Goal: Task Accomplishment & Management: Complete application form

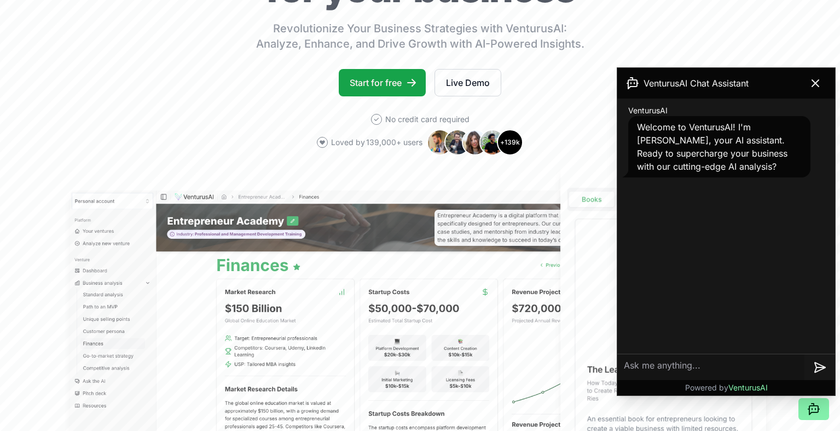
scroll to position [176, 0]
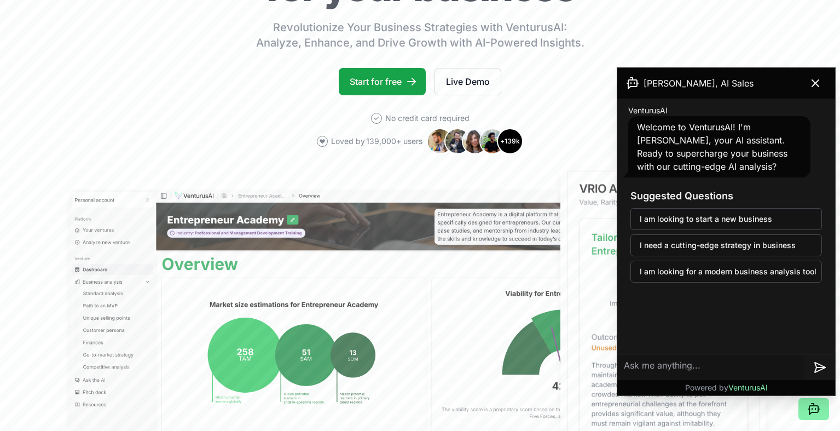
click at [666, 366] on textarea at bounding box center [710, 367] width 187 height 26
type textarea "is the platform available in french also ?"
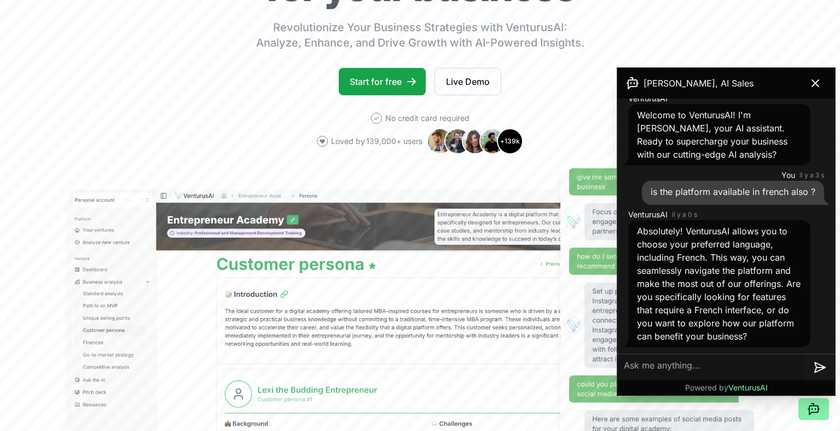
scroll to position [182, 0]
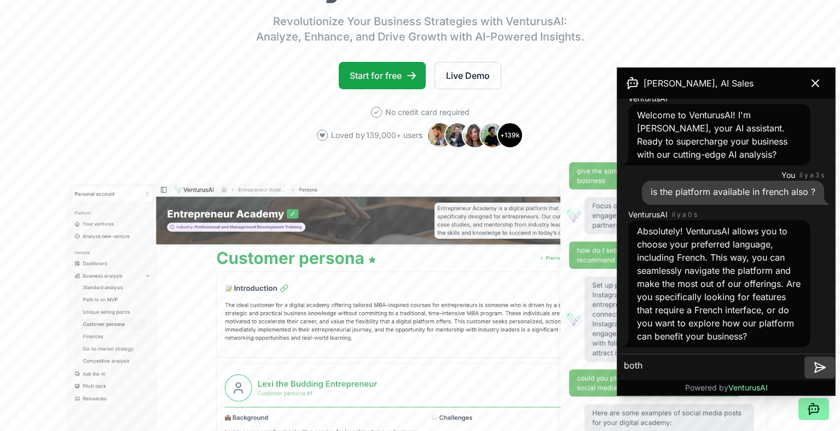
type textarea "both"
click at [819, 365] on icon at bounding box center [819, 367] width 13 height 13
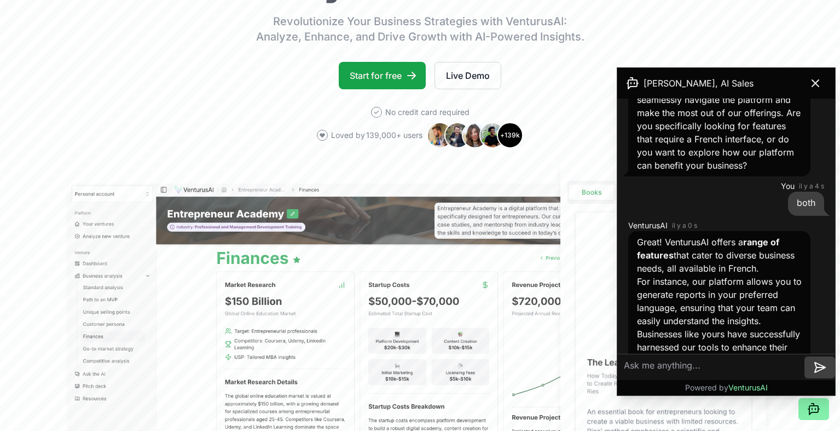
scroll to position [272, 0]
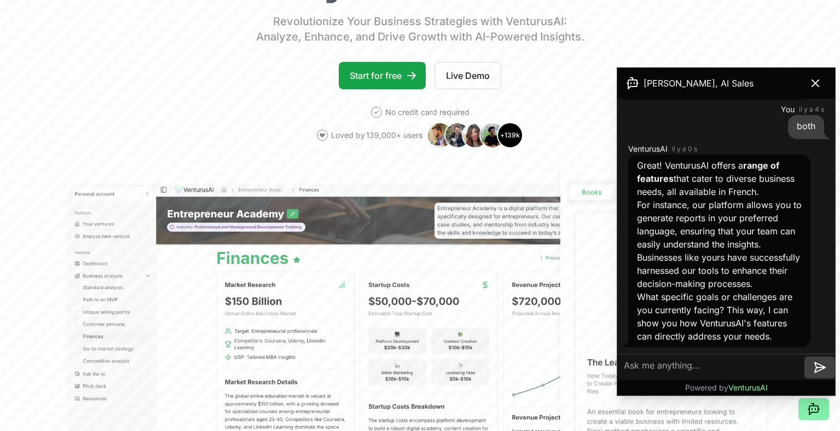
click at [660, 371] on textarea at bounding box center [710, 367] width 187 height 26
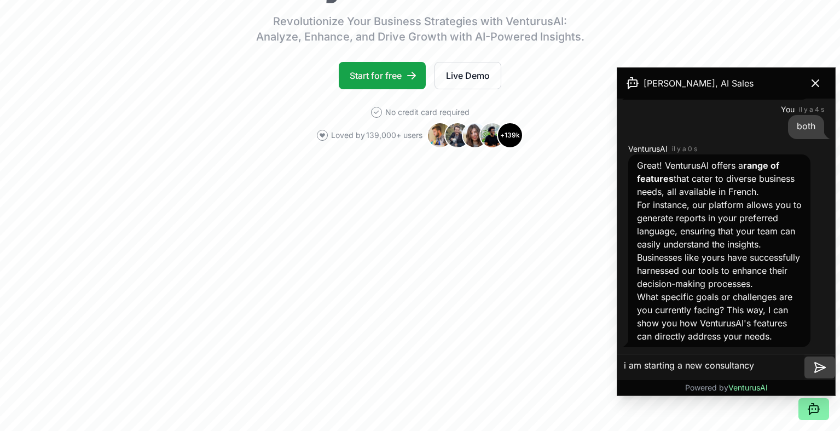
click at [706, 366] on textarea "i am starting a new consultancy" at bounding box center [710, 367] width 187 height 26
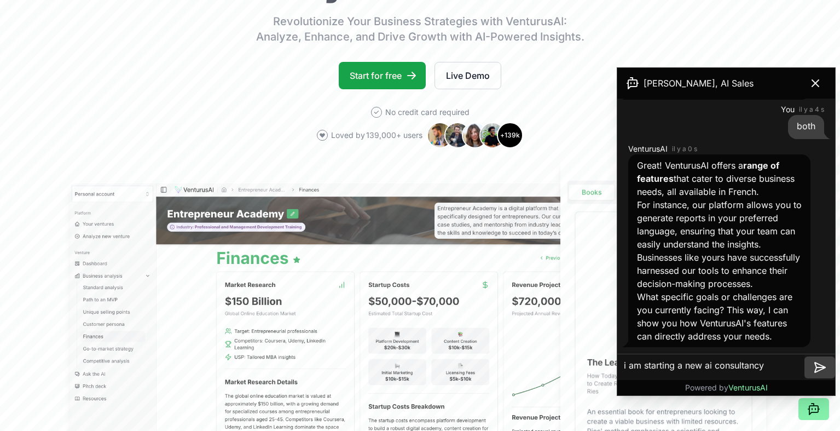
click at [779, 366] on textarea "i am starting a new ai consultancy" at bounding box center [710, 367] width 187 height 26
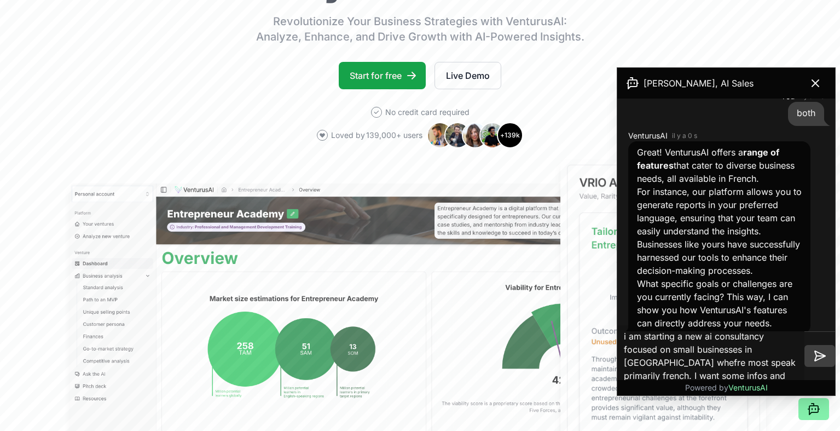
click at [642, 363] on textarea "i am starting a new ai consultancy focused on small businesses in quebec whefre…" at bounding box center [710, 355] width 187 height 61
click at [644, 363] on textarea "i am starting a new ai consultancy focused on small businesses in quebec whefre…" at bounding box center [710, 355] width 187 height 61
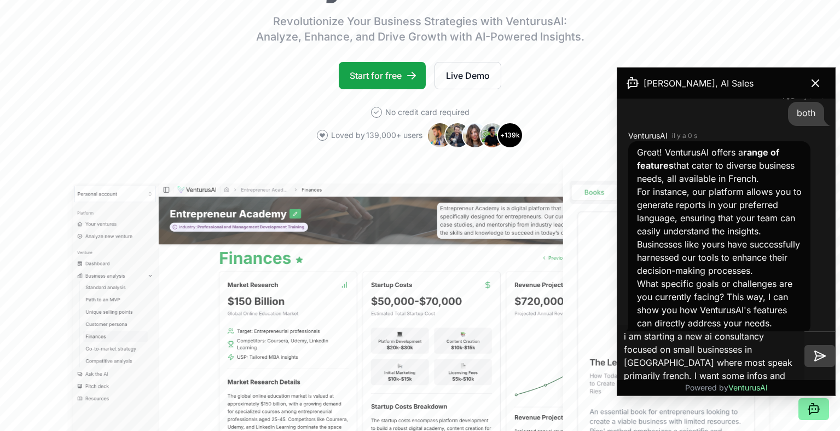
click at [688, 376] on textarea "i am starting a new ai consultancy focused on small businesses in quebec where …" at bounding box center [710, 355] width 187 height 61
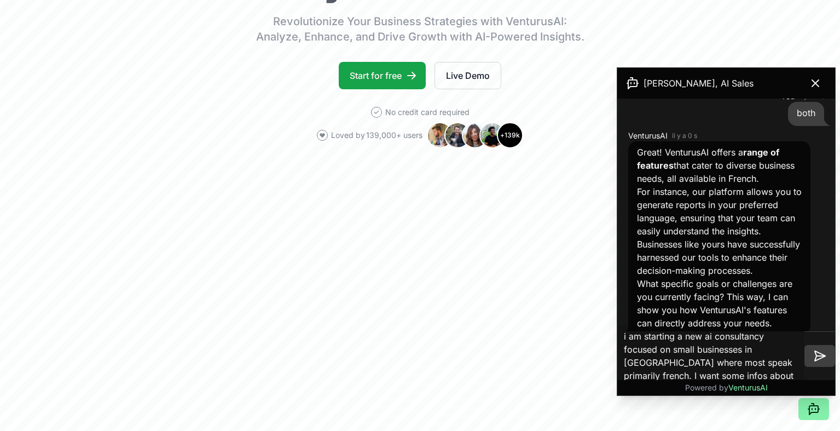
type textarea "i am starting a new ai consultancy focused on small businesses in [GEOGRAPHIC_D…"
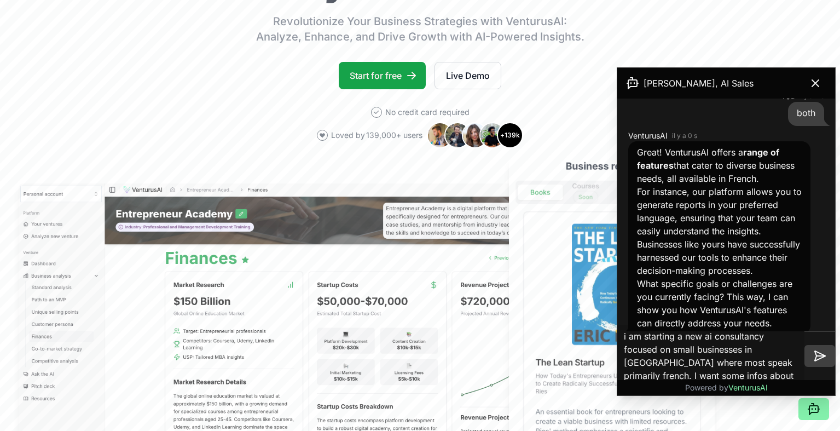
click at [820, 355] on icon at bounding box center [819, 355] width 13 height 13
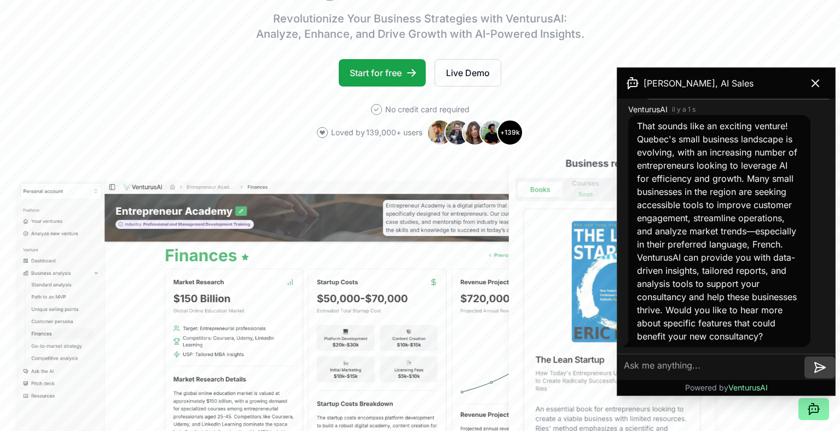
scroll to position [188, 0]
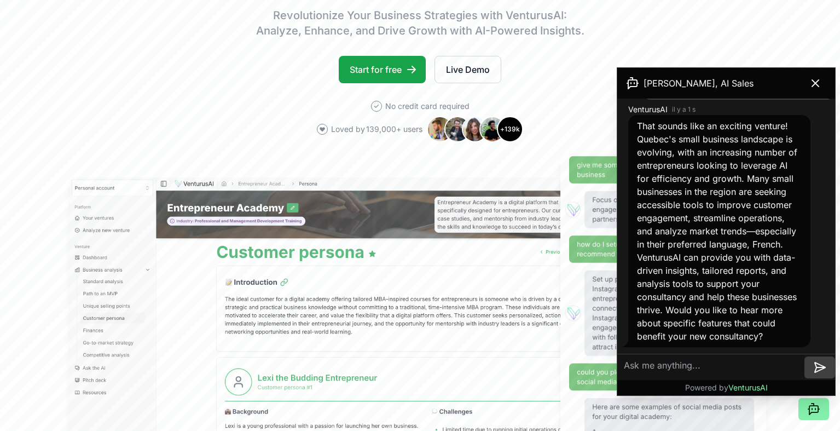
click at [669, 363] on textarea at bounding box center [710, 367] width 187 height 26
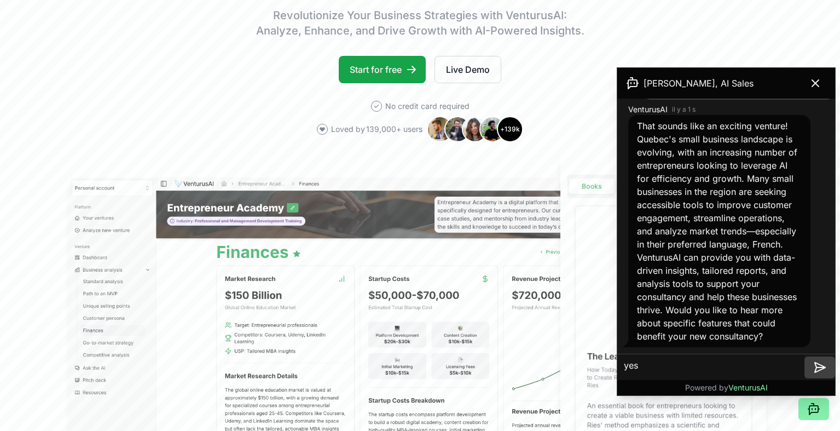
type textarea "yes"
click at [821, 364] on icon at bounding box center [820, 367] width 10 height 10
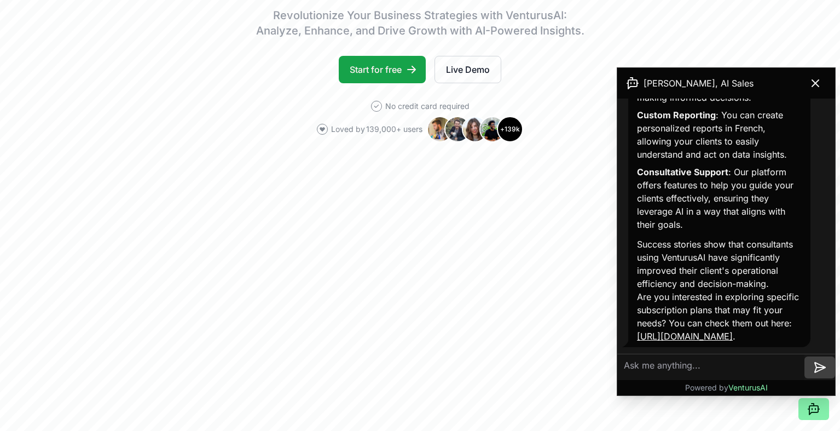
scroll to position [1010, 0]
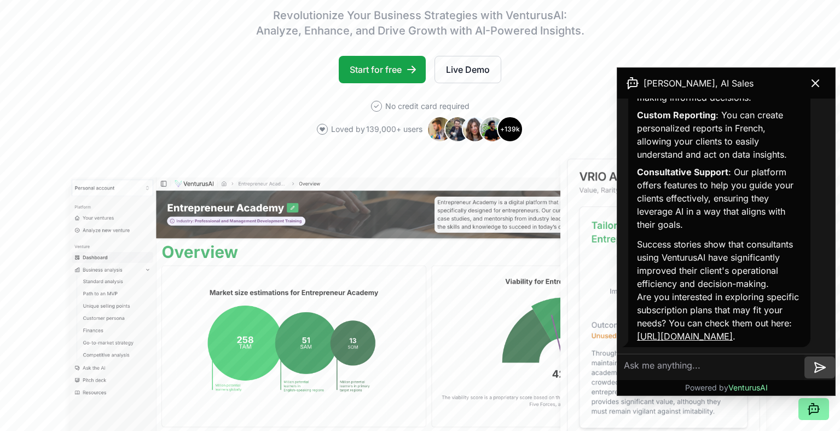
click at [694, 336] on link "[URL][DOMAIN_NAME]" at bounding box center [685, 335] width 96 height 11
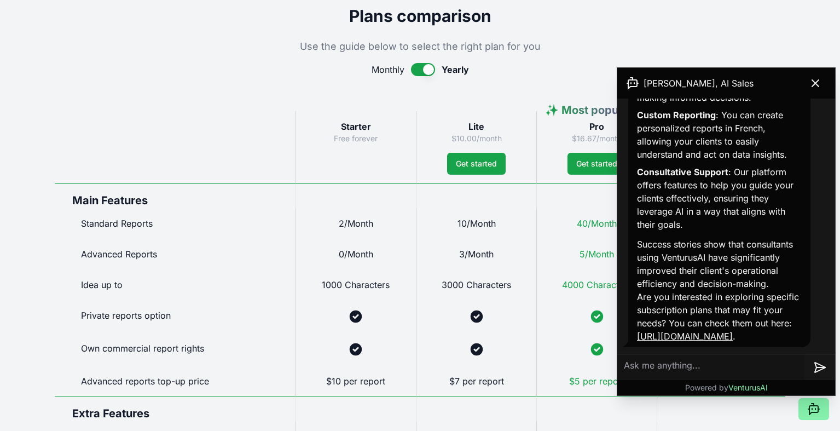
scroll to position [497, 0]
click at [810, 83] on icon at bounding box center [815, 83] width 13 height 13
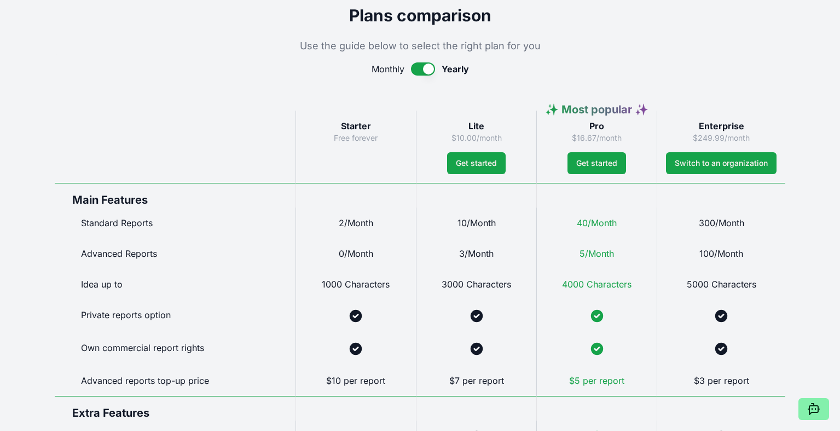
scroll to position [0, 0]
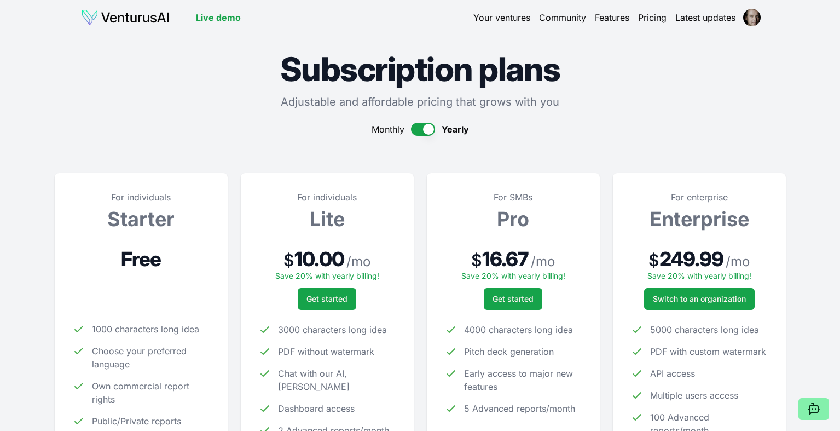
click at [148, 14] on img at bounding box center [125, 18] width 89 height 18
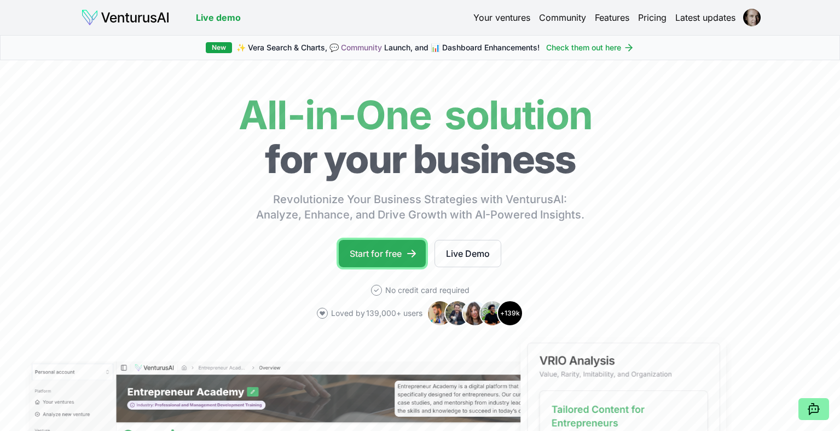
click at [391, 249] on link "Start for free" at bounding box center [382, 253] width 87 height 27
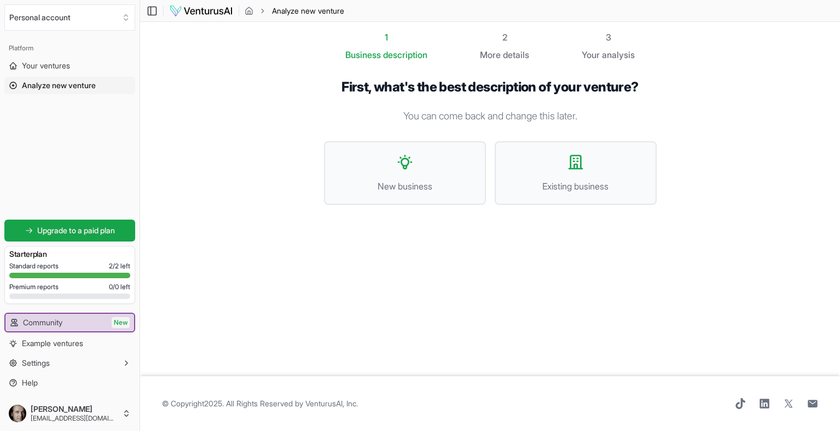
click at [422, 118] on p "You can come back and change this later." at bounding box center [490, 115] width 333 height 15
click at [415, 86] on h1 "First, what's the best description of your venture?" at bounding box center [490, 87] width 333 height 16
click at [396, 166] on icon at bounding box center [405, 162] width 18 height 18
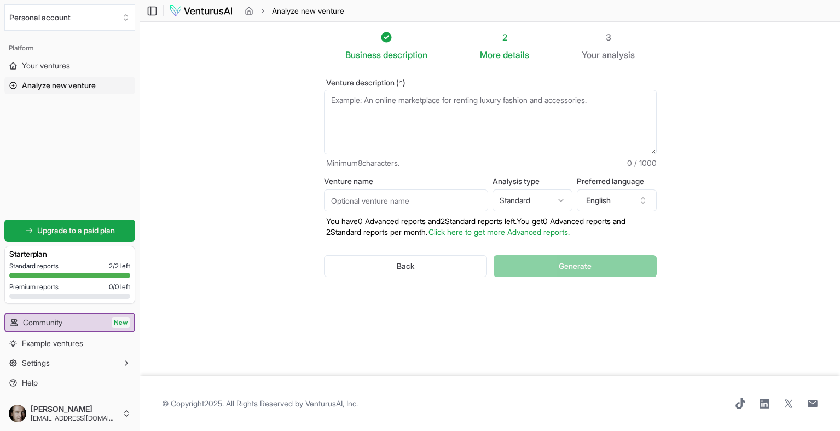
click at [393, 102] on textarea "Venture description (*)" at bounding box center [490, 122] width 333 height 65
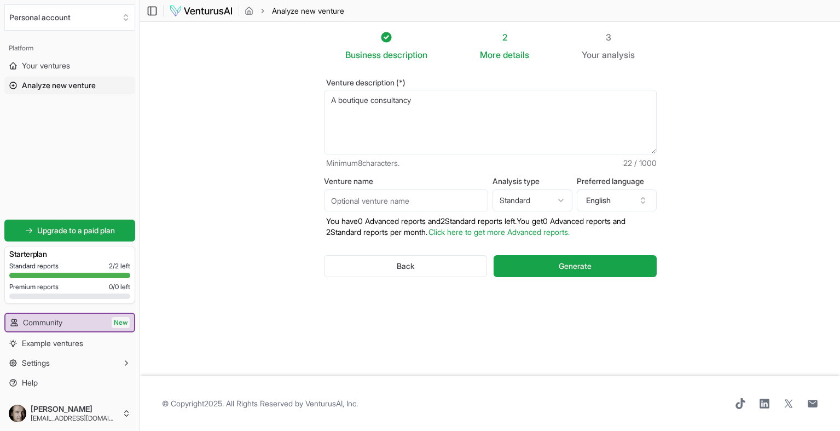
drag, startPoint x: 421, startPoint y: 99, endPoint x: 326, endPoint y: 103, distance: 95.8
click at [326, 103] on textarea "A boutique consultancy" at bounding box center [490, 122] width 333 height 65
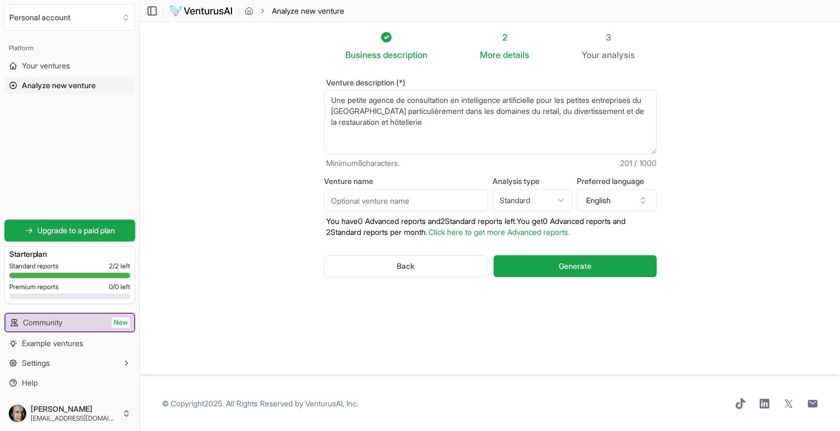
click at [347, 114] on textarea "Une petite agence de consultation en intelligence artificielle pour les petites…" at bounding box center [490, 122] width 333 height 65
click at [458, 123] on textarea "Une petite agence de consultation en intelligence artificielle pour les petites…" at bounding box center [490, 122] width 333 height 65
click at [615, 123] on textarea "Une petite agence de consultation en intelligence artificielle pour les petites…" at bounding box center [490, 122] width 333 height 65
click at [617, 123] on textarea "Une petite agence de consultation en intelligence artificielle pour les petites…" at bounding box center [490, 122] width 333 height 65
click at [646, 123] on textarea "Une petite agence de consultation en intelligence artificielle pour les petites…" at bounding box center [490, 122] width 333 height 65
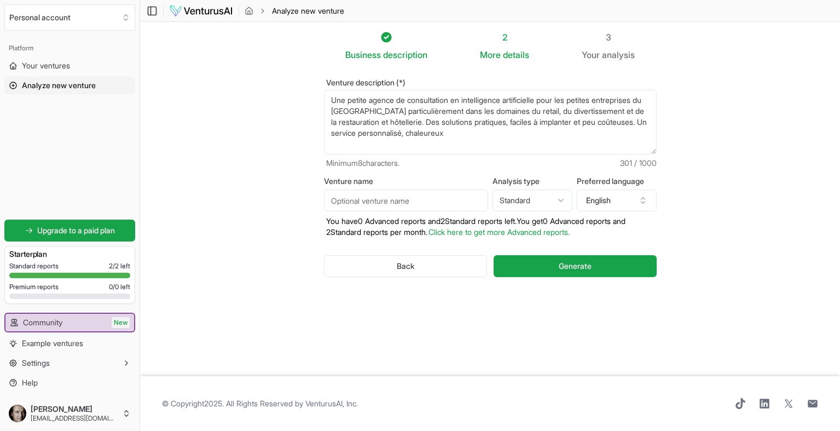
click at [513, 124] on textarea "Une petite agence de consultation en intelligence artificielle pour les petites…" at bounding box center [490, 122] width 333 height 65
click at [515, 135] on textarea "Une petite agence de consultation en intelligence artificielle pour les petites…" at bounding box center [490, 122] width 333 height 65
click at [555, 134] on textarea "Une petite agence de consultation en intelligence artificielle pour les petites…" at bounding box center [490, 122] width 333 height 65
click at [590, 134] on textarea "Une petite agence de consultation en intelligence artificielle pour les petites…" at bounding box center [490, 122] width 333 height 65
click at [370, 113] on textarea "Une petite agence de consultation en intelligence artificielle pour les petites…" at bounding box center [490, 122] width 333 height 65
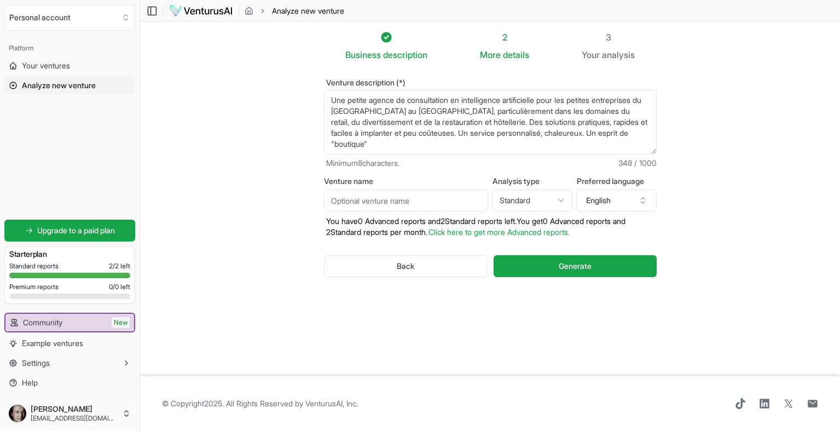
type textarea "Une petite agence de consultation en intelligence artificielle pour les petites…"
click at [412, 196] on input "Venture name" at bounding box center [406, 200] width 164 height 22
click at [333, 201] on input "la boutique IA" at bounding box center [406, 200] width 164 height 22
type input "La boutique IA"
click at [642, 199] on icon "button" at bounding box center [643, 200] width 9 height 9
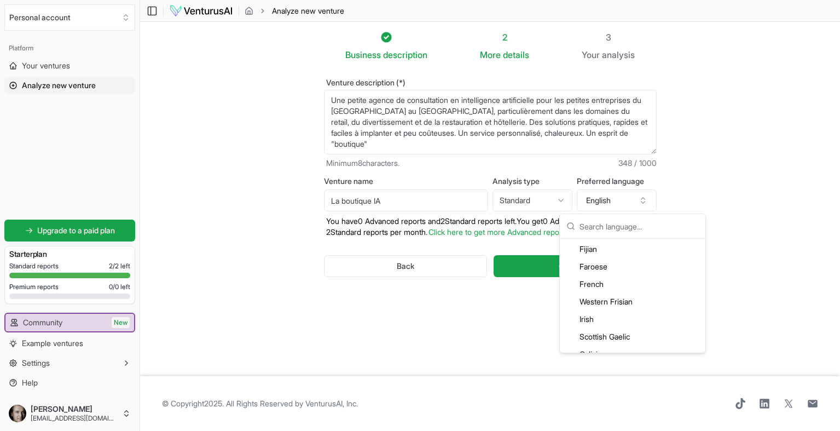
scroll to position [772, 0]
click at [596, 281] on div "French" at bounding box center [632, 283] width 141 height 18
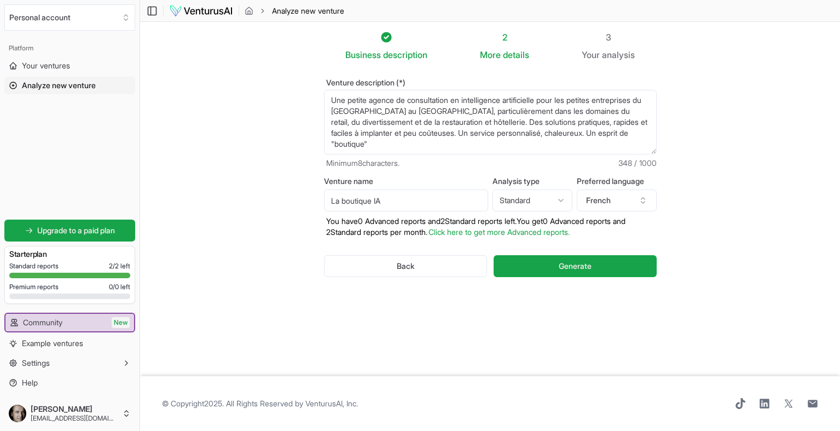
click at [559, 196] on html "We value your privacy We use cookies to enhance your browsing experience, serve…" at bounding box center [420, 215] width 840 height 431
click at [626, 135] on textarea "Une petite agence de consultation en intelligence artificielle pour les petites…" at bounding box center [490, 122] width 333 height 65
click at [529, 136] on textarea "Une petite agence de consultation en intelligence artificielle pour les petites…" at bounding box center [490, 122] width 333 height 65
click at [629, 133] on textarea "Une petite agence de consultation en intelligence artificielle pour les petites…" at bounding box center [490, 122] width 333 height 65
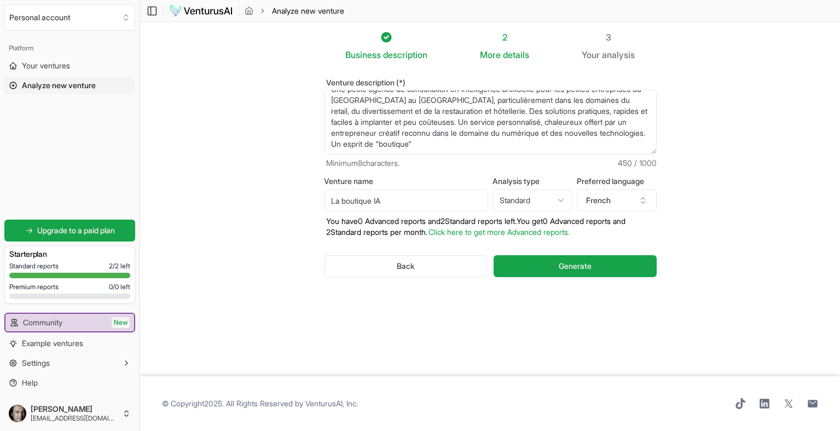
click at [341, 146] on textarea "Une petite agence de consultation en intelligence artificielle pour les petites…" at bounding box center [490, 122] width 333 height 65
click at [370, 146] on textarea "Une petite agence de consultation en intelligence artificielle pour les petites…" at bounding box center [490, 122] width 333 height 65
click at [466, 113] on textarea "Une petite agence de consultation en intelligence artificielle pour les petites…" at bounding box center [490, 122] width 333 height 65
click at [541, 113] on textarea "Une petite agence de consultation en intelligence artificielle pour les petites…" at bounding box center [490, 122] width 333 height 65
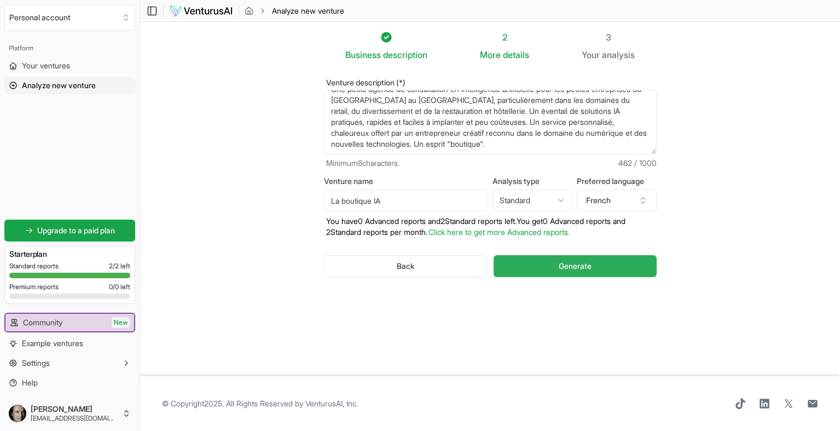
type textarea "Une petite agence de consultation en intelligence artificielle pour les petites…"
click at [573, 265] on span "Generate" at bounding box center [575, 265] width 33 height 11
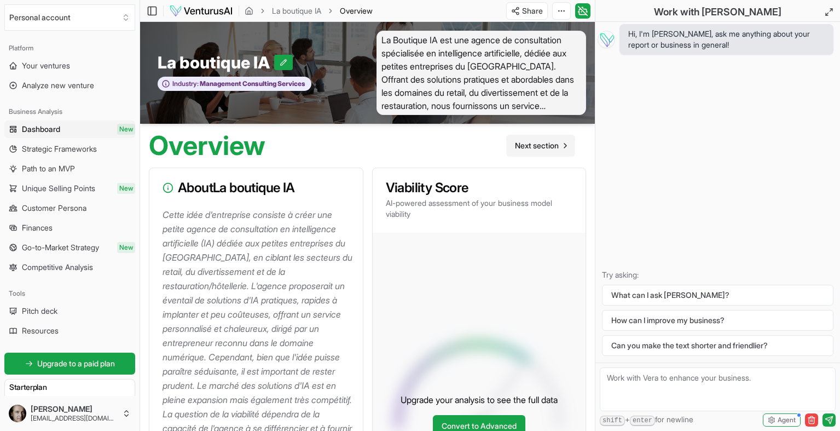
click at [550, 144] on span "Next section" at bounding box center [537, 145] width 44 height 11
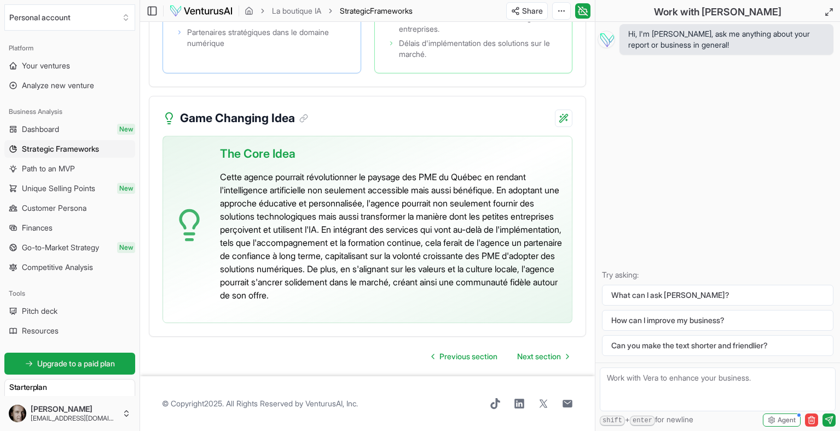
scroll to position [2811, 0]
click at [543, 358] on span "Next section" at bounding box center [539, 356] width 44 height 11
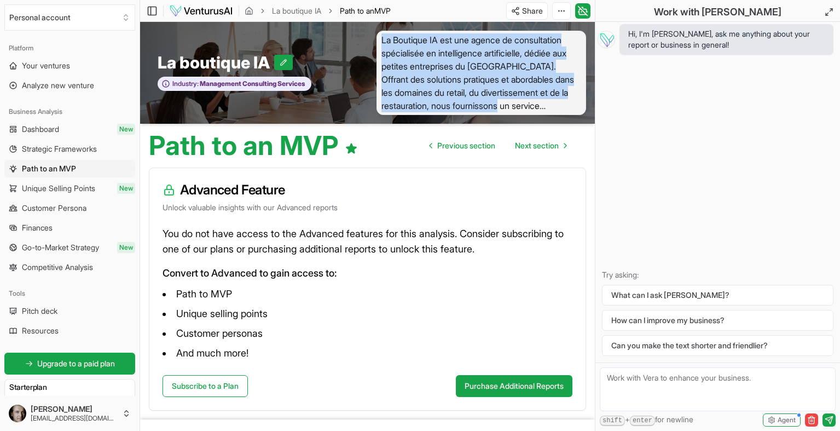
drag, startPoint x: 381, startPoint y: 39, endPoint x: 583, endPoint y: 108, distance: 213.9
click at [583, 108] on span "La Boutique IA est une agence de consultation spécialisée en intelligence artif…" at bounding box center [481, 73] width 210 height 84
click at [555, 107] on span "La Boutique IA est une agence de consultation spécialisée en intelligence artif…" at bounding box center [481, 73] width 210 height 84
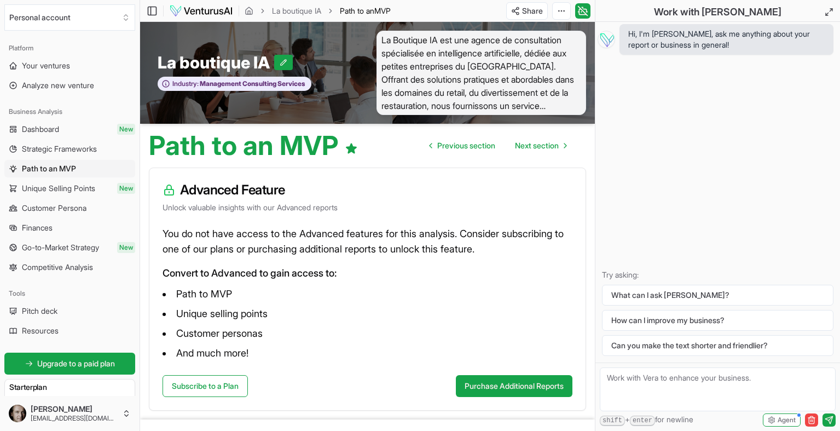
scroll to position [2, 0]
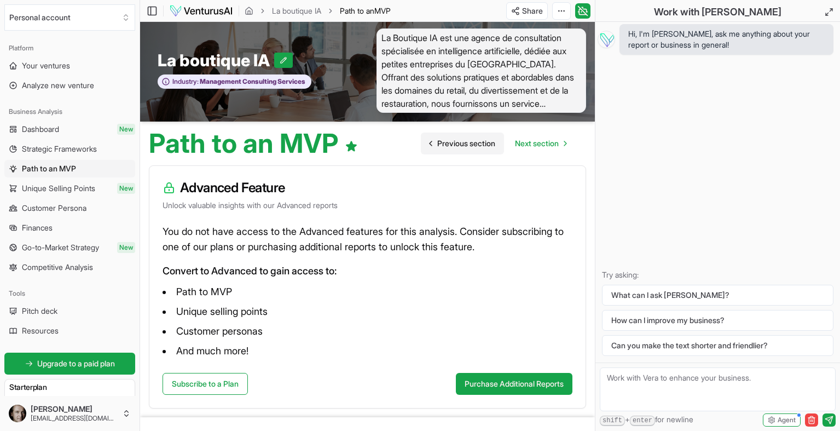
click at [475, 143] on span "Previous section" at bounding box center [466, 143] width 58 height 11
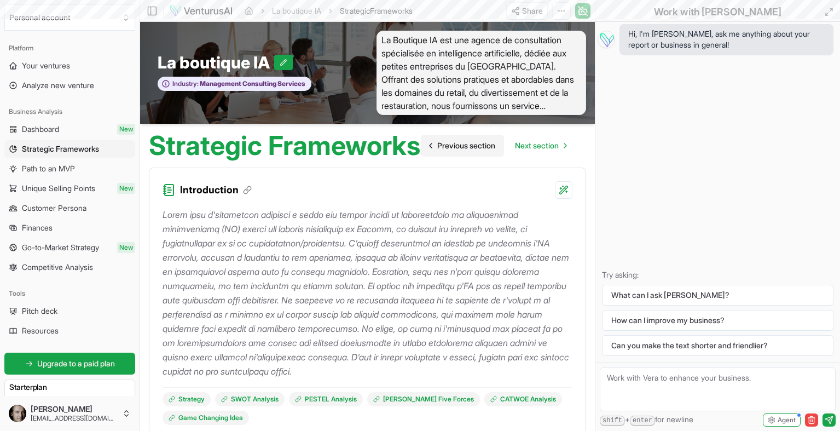
click at [475, 143] on div "Strategic Frameworks Previous section Next section" at bounding box center [367, 141] width 455 height 35
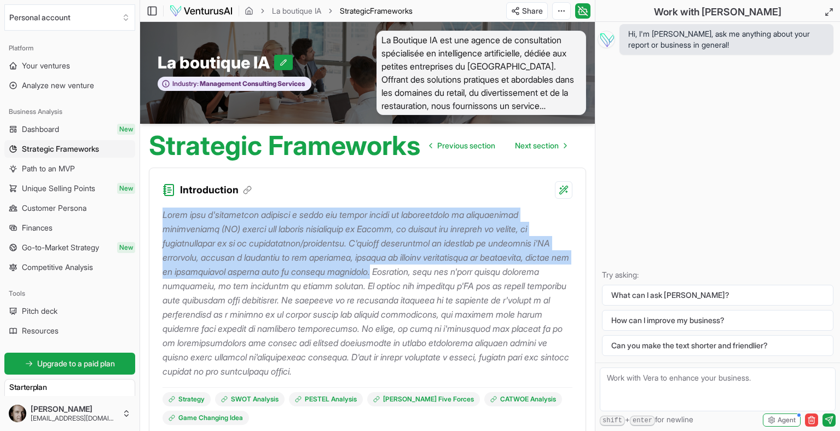
drag, startPoint x: 162, startPoint y: 237, endPoint x: 370, endPoint y: 294, distance: 215.7
click at [370, 294] on div "Strategy SWOT Analysis PESTEL Analysis [PERSON_NAME] Five Forces CATWOE Analysi…" at bounding box center [367, 318] width 436 height 239
copy p "Cette idée d'entreprise consiste à créer une petite agence de consultation en i…"
